Goal: Transaction & Acquisition: Purchase product/service

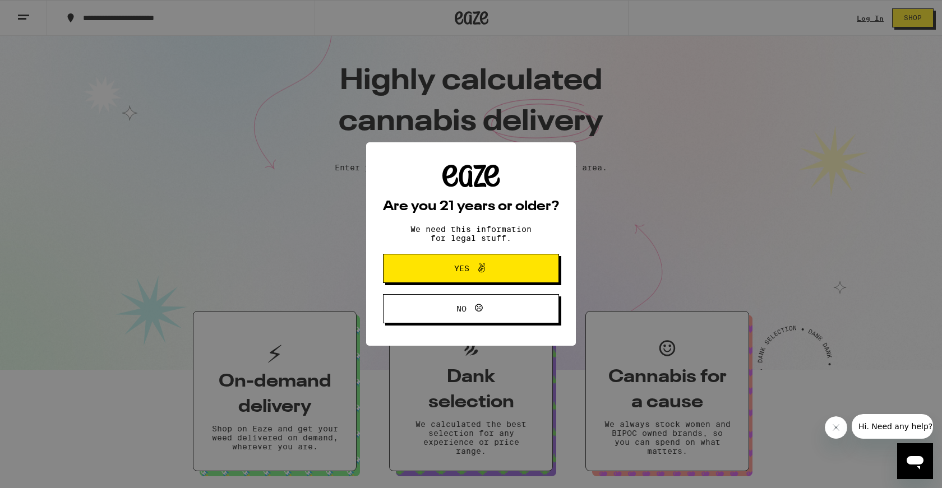
click at [534, 280] on button "Yes" at bounding box center [471, 268] width 176 height 29
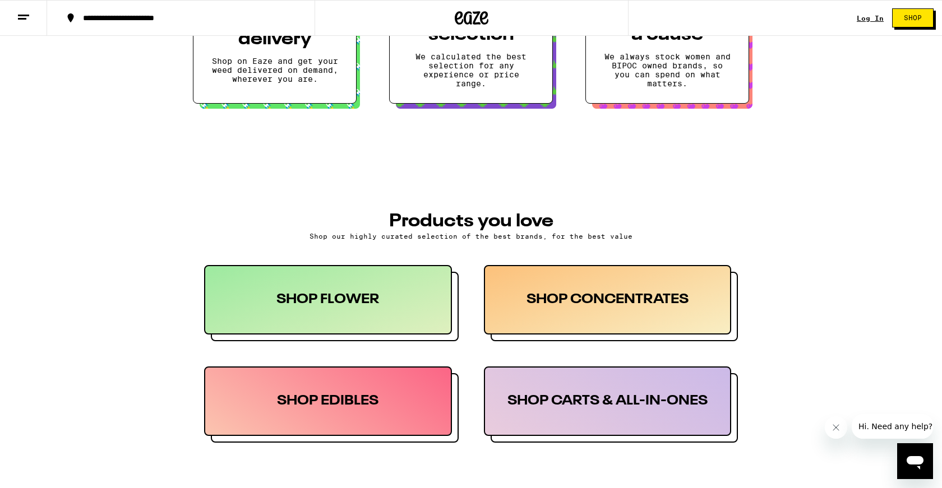
click at [903, 22] on button "Shop" at bounding box center [912, 17] width 41 height 19
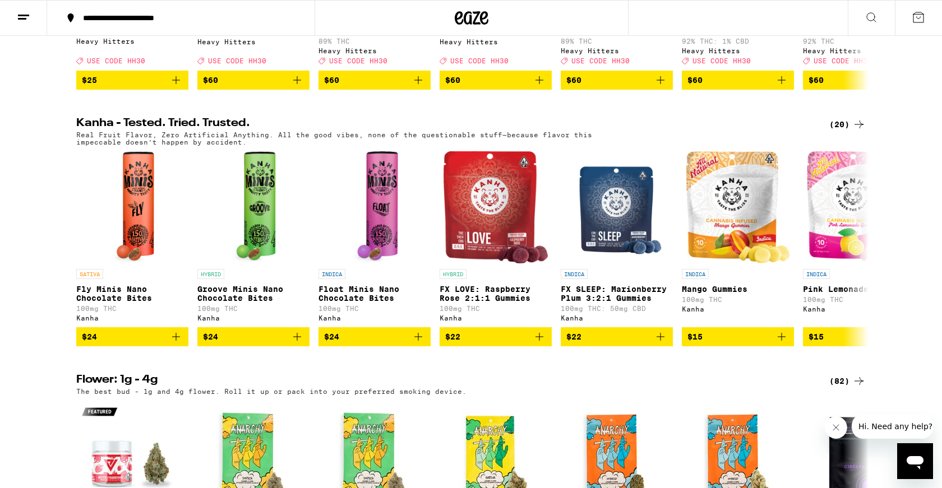
scroll to position [622, 0]
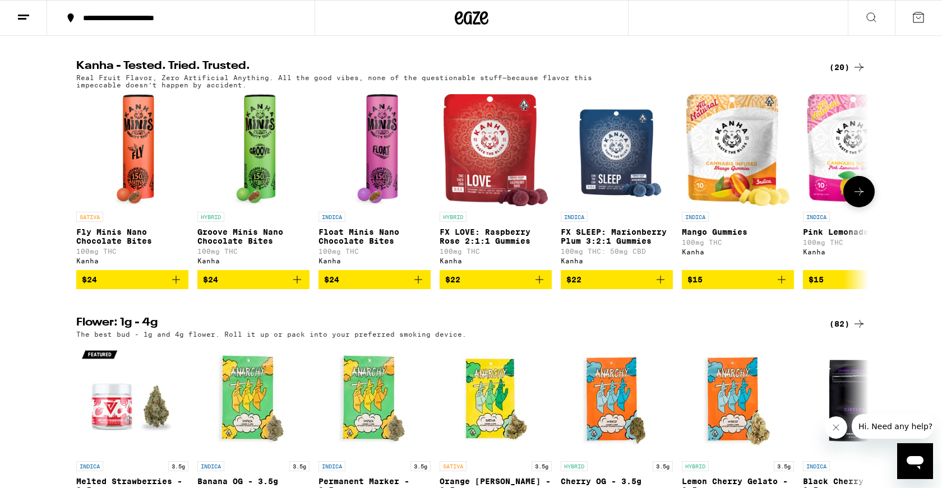
click at [857, 206] on button at bounding box center [858, 191] width 31 height 31
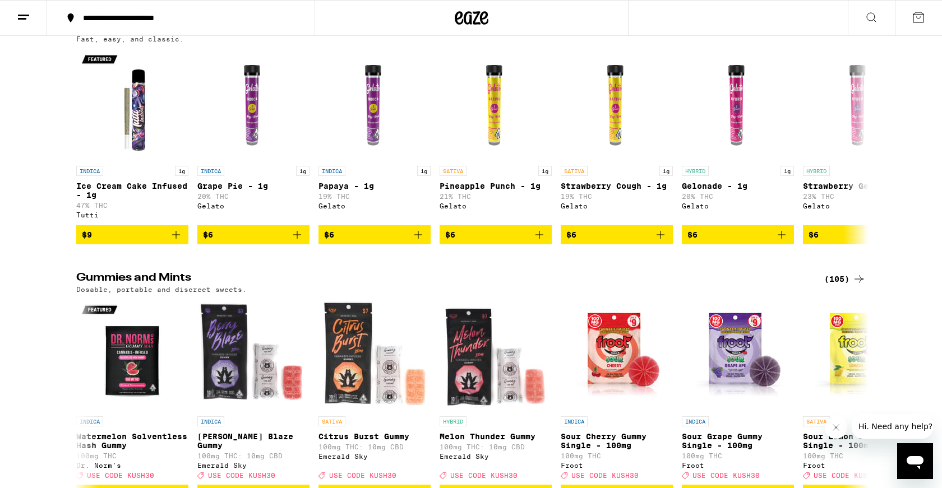
scroll to position [2868, 0]
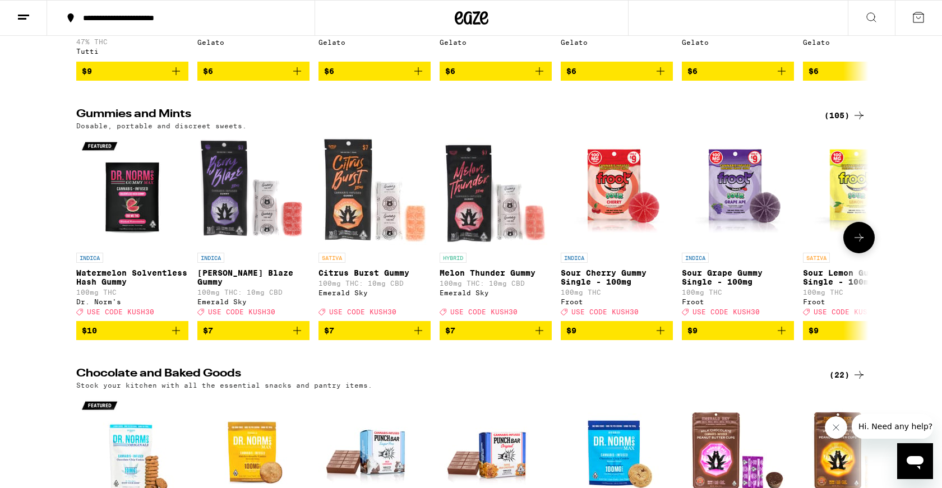
click at [859, 242] on icon at bounding box center [858, 238] width 9 height 8
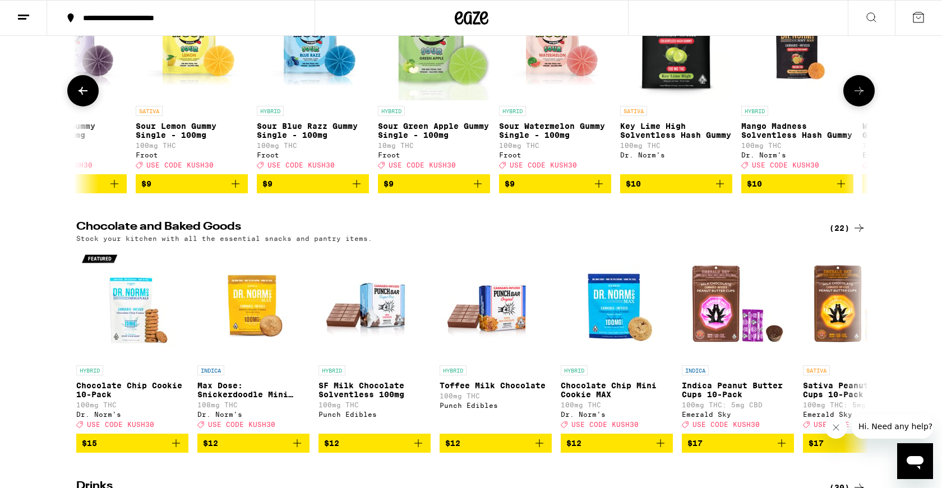
scroll to position [3028, 0]
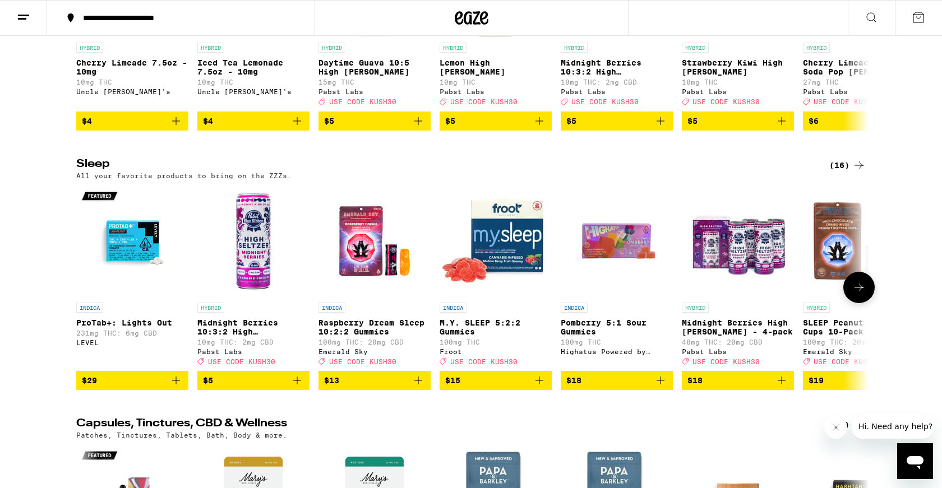
scroll to position [3607, 0]
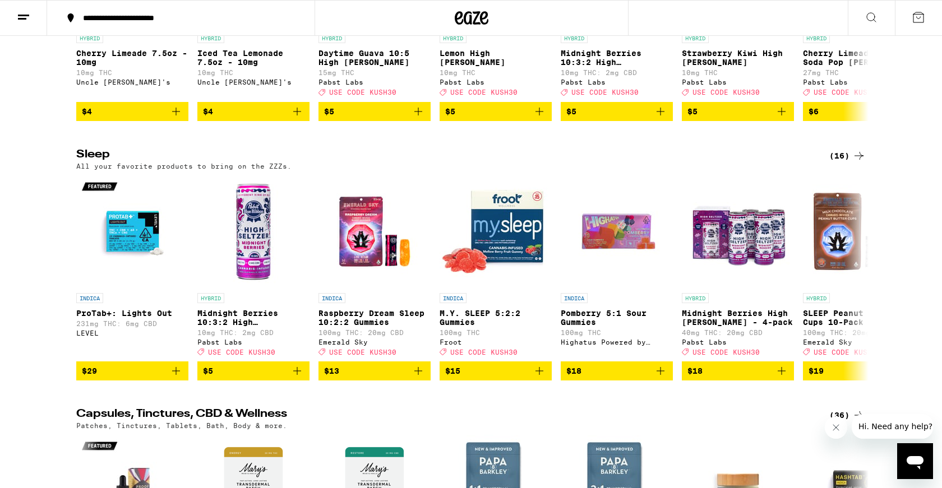
click at [926, 279] on div "Sleep (16) All your favorite products to bring on the ZZZs. INDICA ProTab+: Lig…" at bounding box center [471, 265] width 942 height 232
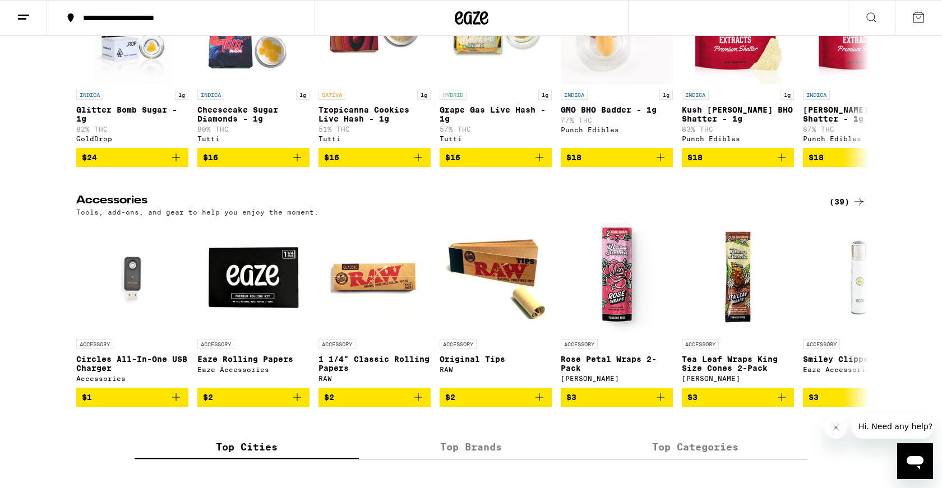
scroll to position [4329, 0]
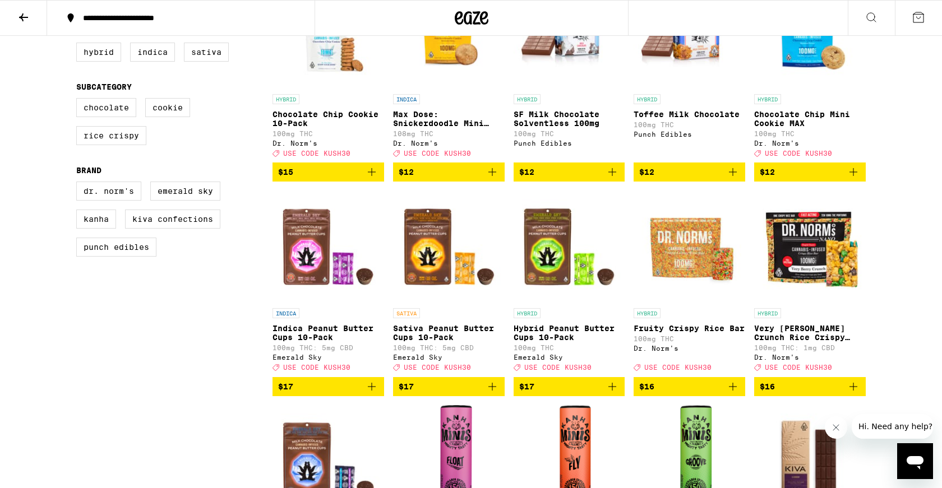
scroll to position [202, 0]
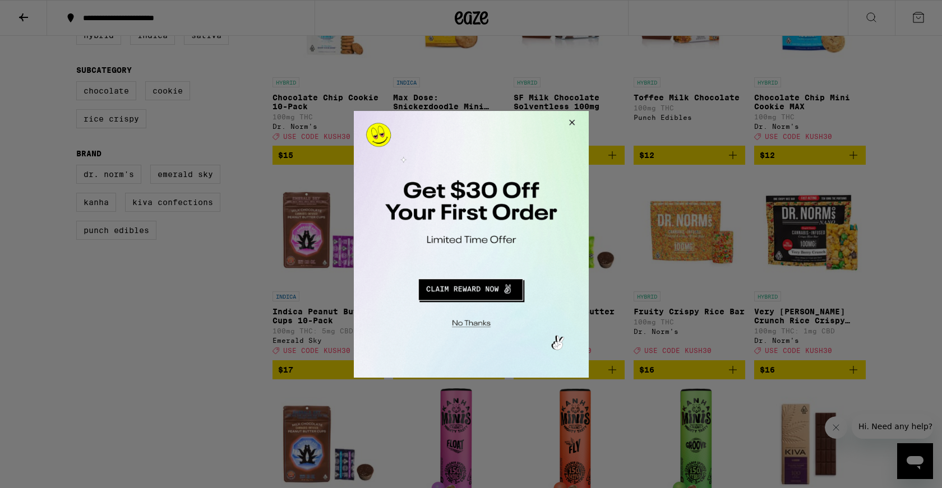
click at [700, 72] on div at bounding box center [471, 244] width 942 height 488
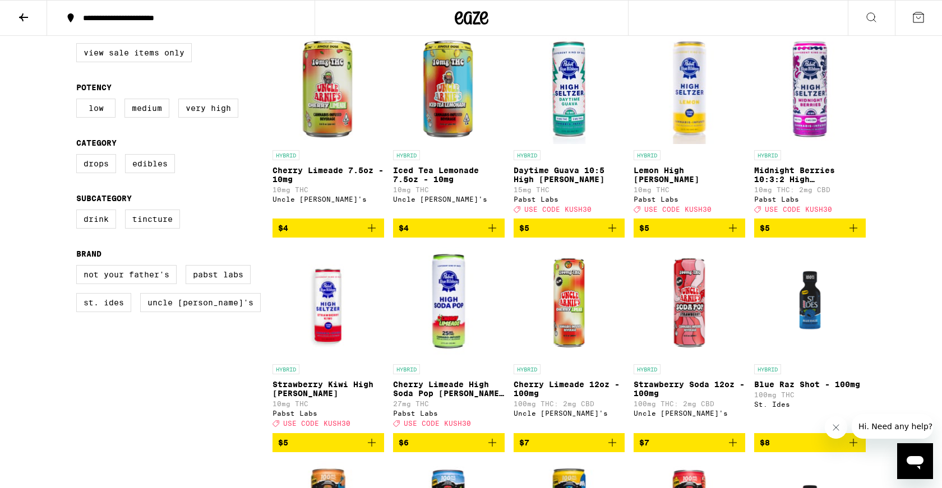
scroll to position [99, 0]
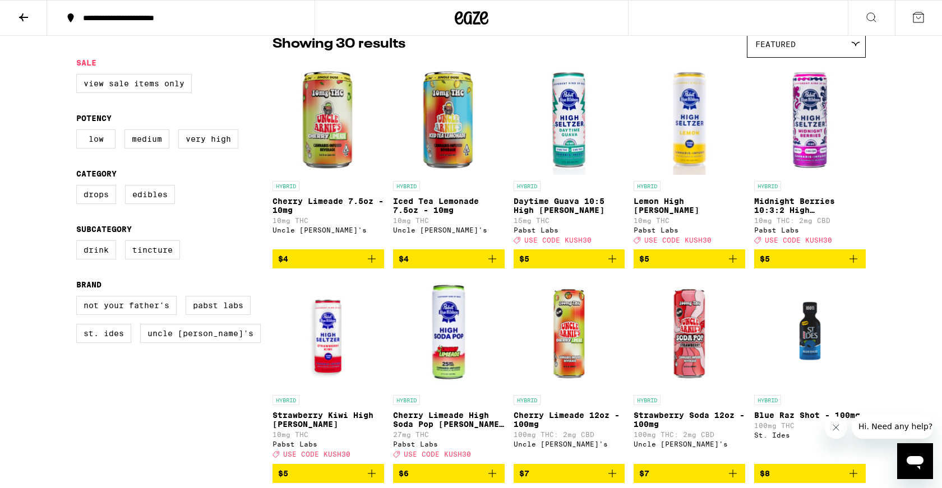
click at [770, 211] on p "Midnight Berries 10:3:2 High [PERSON_NAME]" at bounding box center [810, 206] width 112 height 18
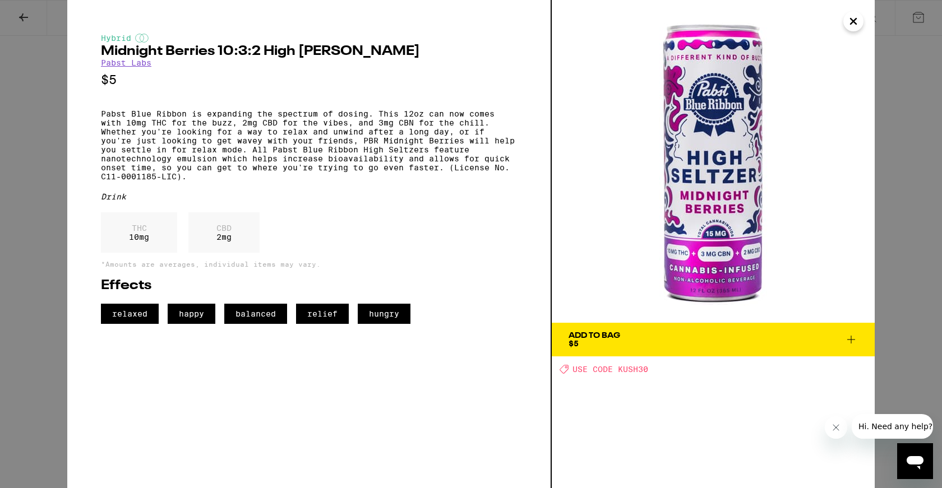
click at [854, 15] on icon "Close" at bounding box center [853, 21] width 13 height 17
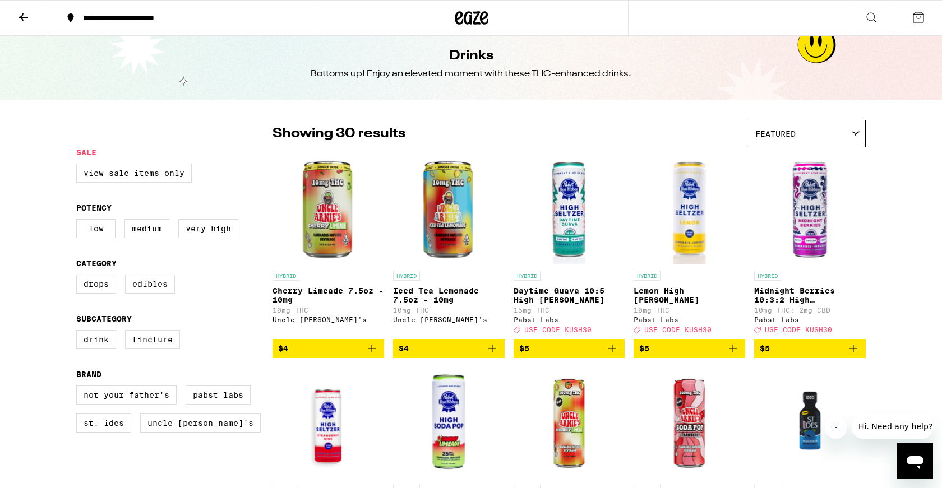
scroll to position [5, 0]
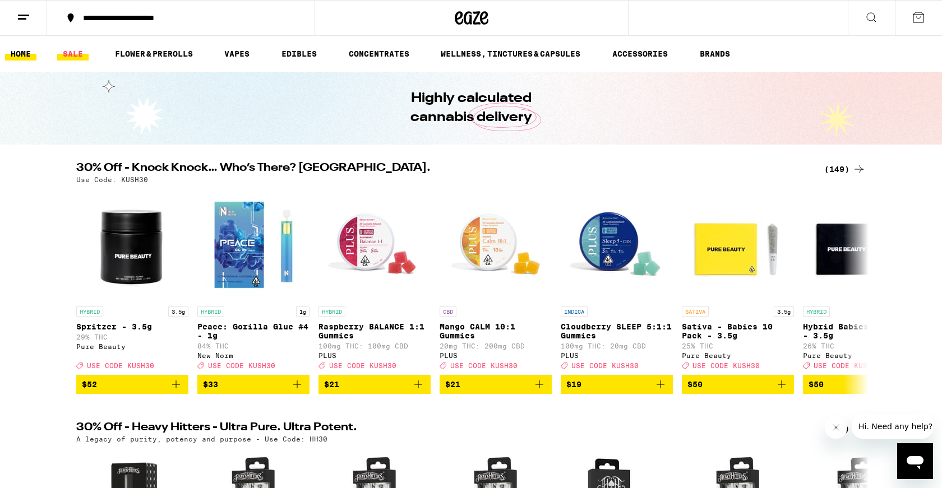
click at [71, 56] on link "SALE" at bounding box center [72, 53] width 31 height 13
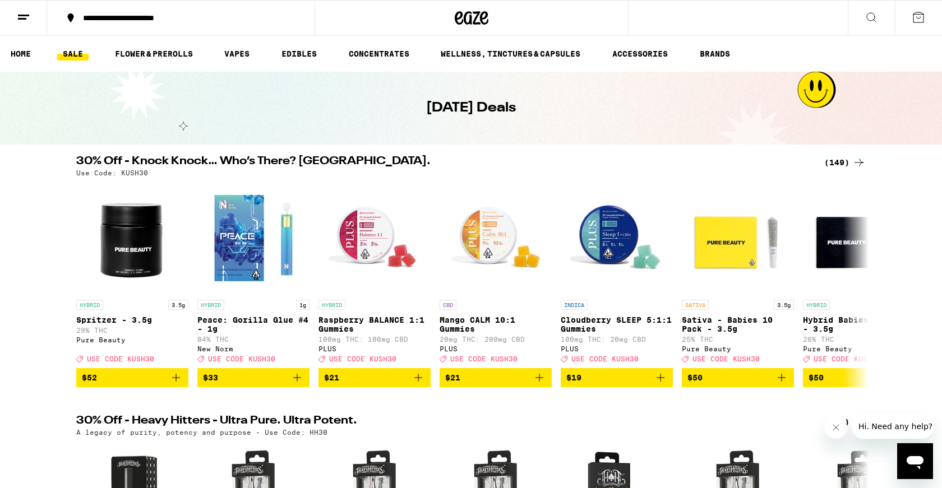
click at [27, 28] on button at bounding box center [23, 18] width 47 height 35
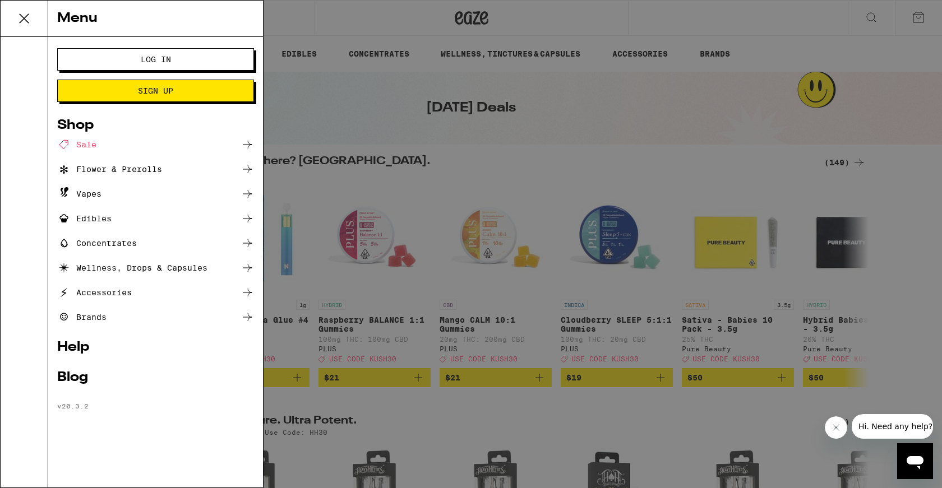
click at [250, 141] on icon at bounding box center [247, 144] width 13 height 13
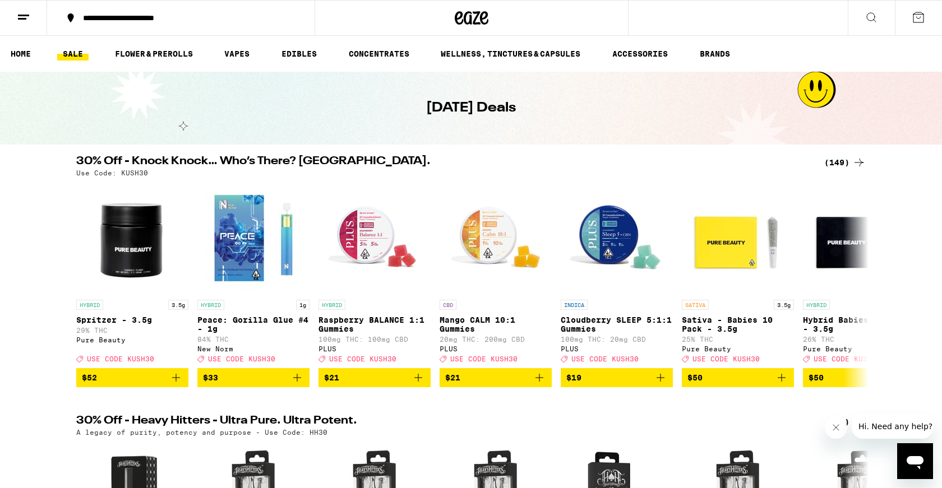
click at [843, 158] on div "(149)" at bounding box center [844, 162] width 41 height 13
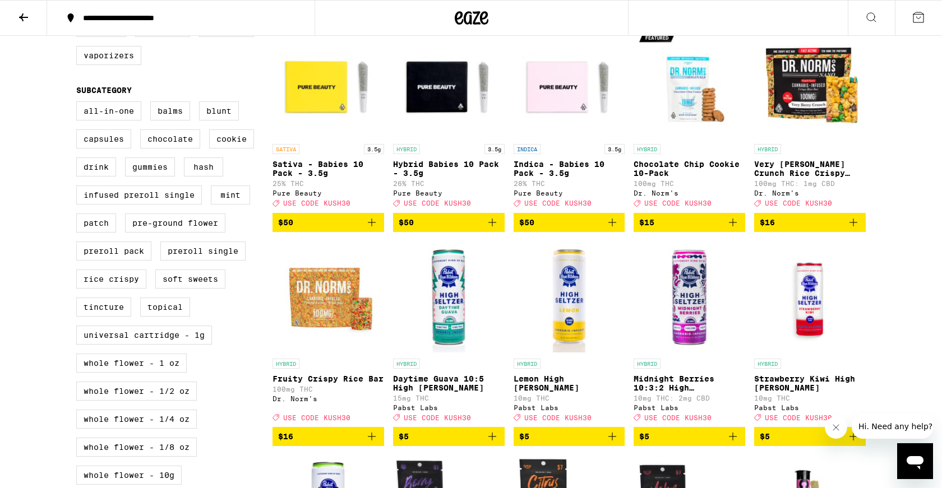
scroll to position [391, 0]
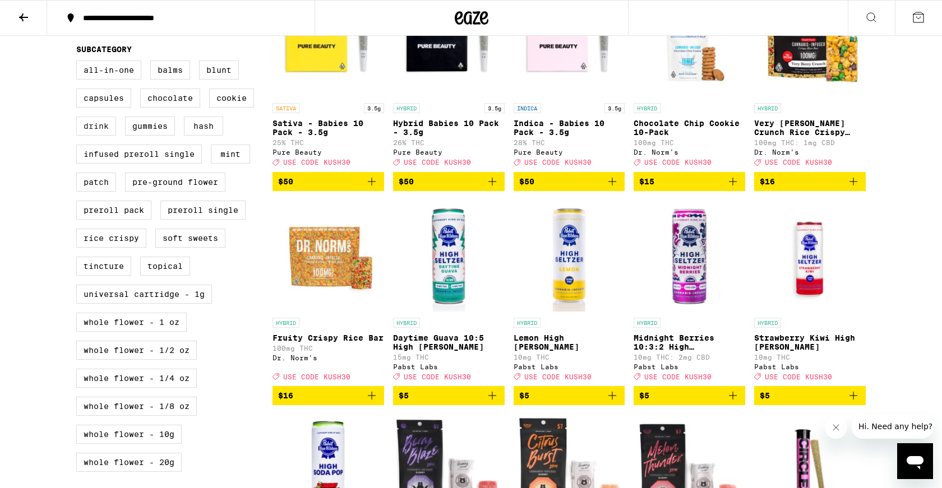
click at [91, 136] on label "Drink" at bounding box center [96, 126] width 40 height 19
click at [79, 63] on input "Drink" at bounding box center [78, 62] width 1 height 1
checkbox input "true"
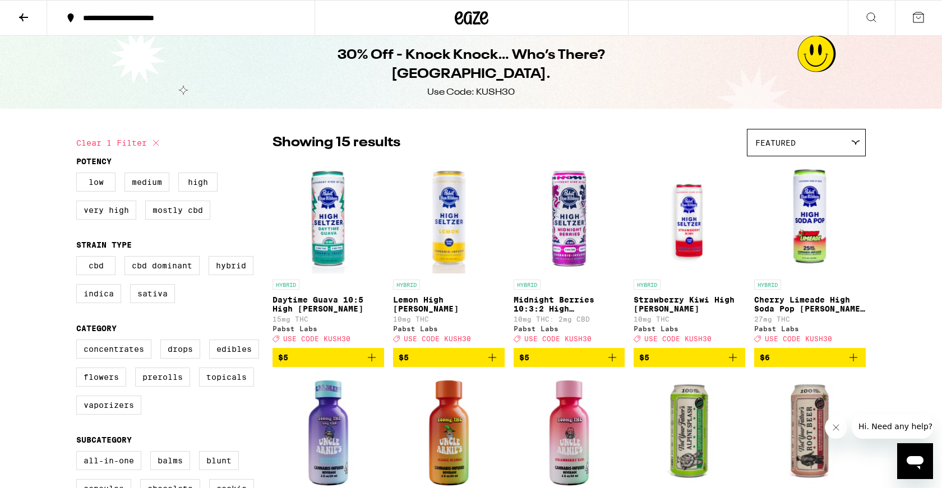
click at [486, 86] on div "Use Code: KUSH30" at bounding box center [470, 92] width 87 height 12
copy div "KUSH30"
click at [371, 363] on icon "Add to bag" at bounding box center [371, 357] width 13 height 13
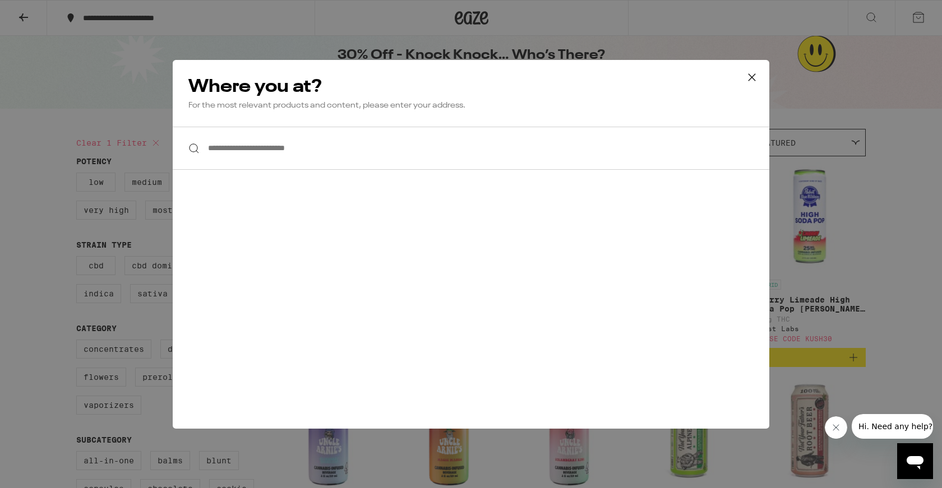
click at [786, 239] on div "**********" at bounding box center [471, 244] width 942 height 488
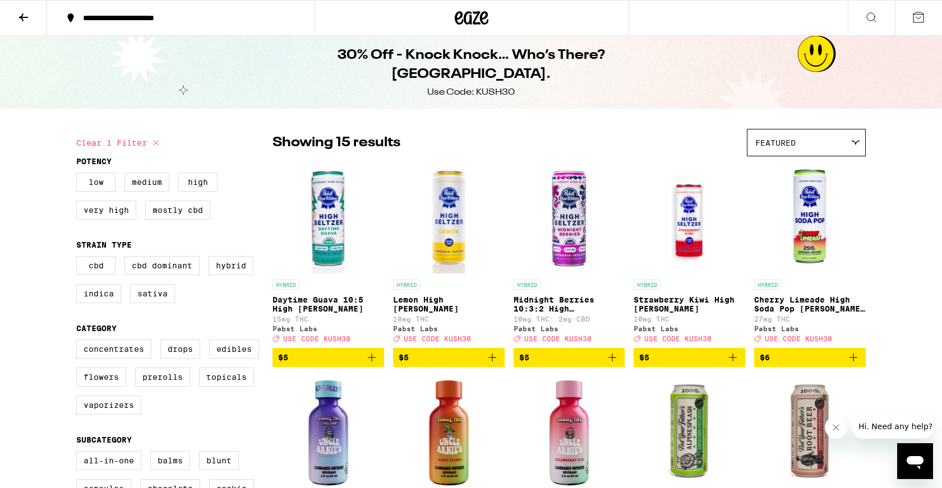
click at [363, 361] on span "$5" at bounding box center [328, 357] width 100 height 13
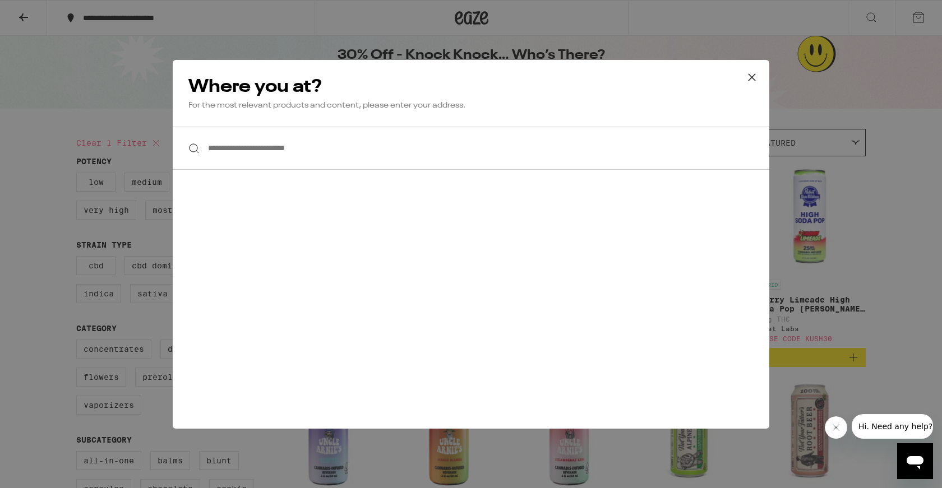
click at [274, 150] on input "**********" at bounding box center [471, 148] width 597 height 43
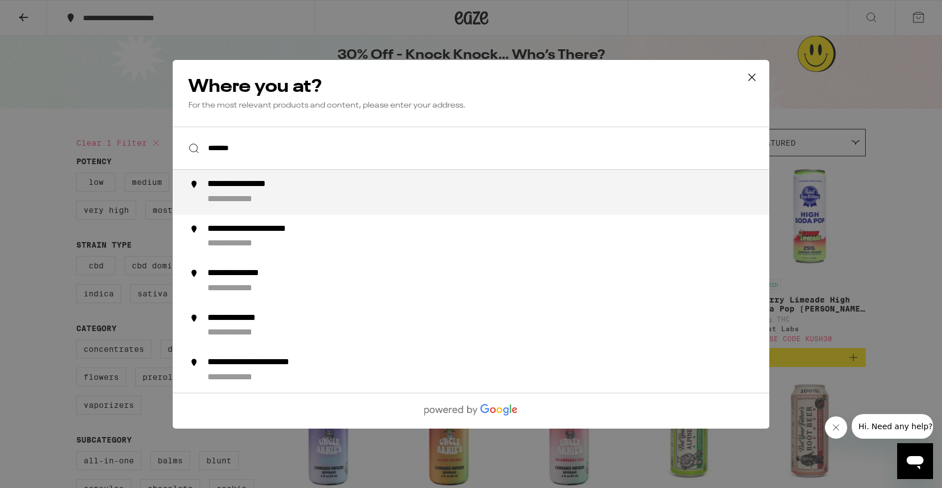
click at [274, 187] on div "**********" at bounding box center [256, 185] width 99 height 12
type input "**********"
